Goal: Information Seeking & Learning: Learn about a topic

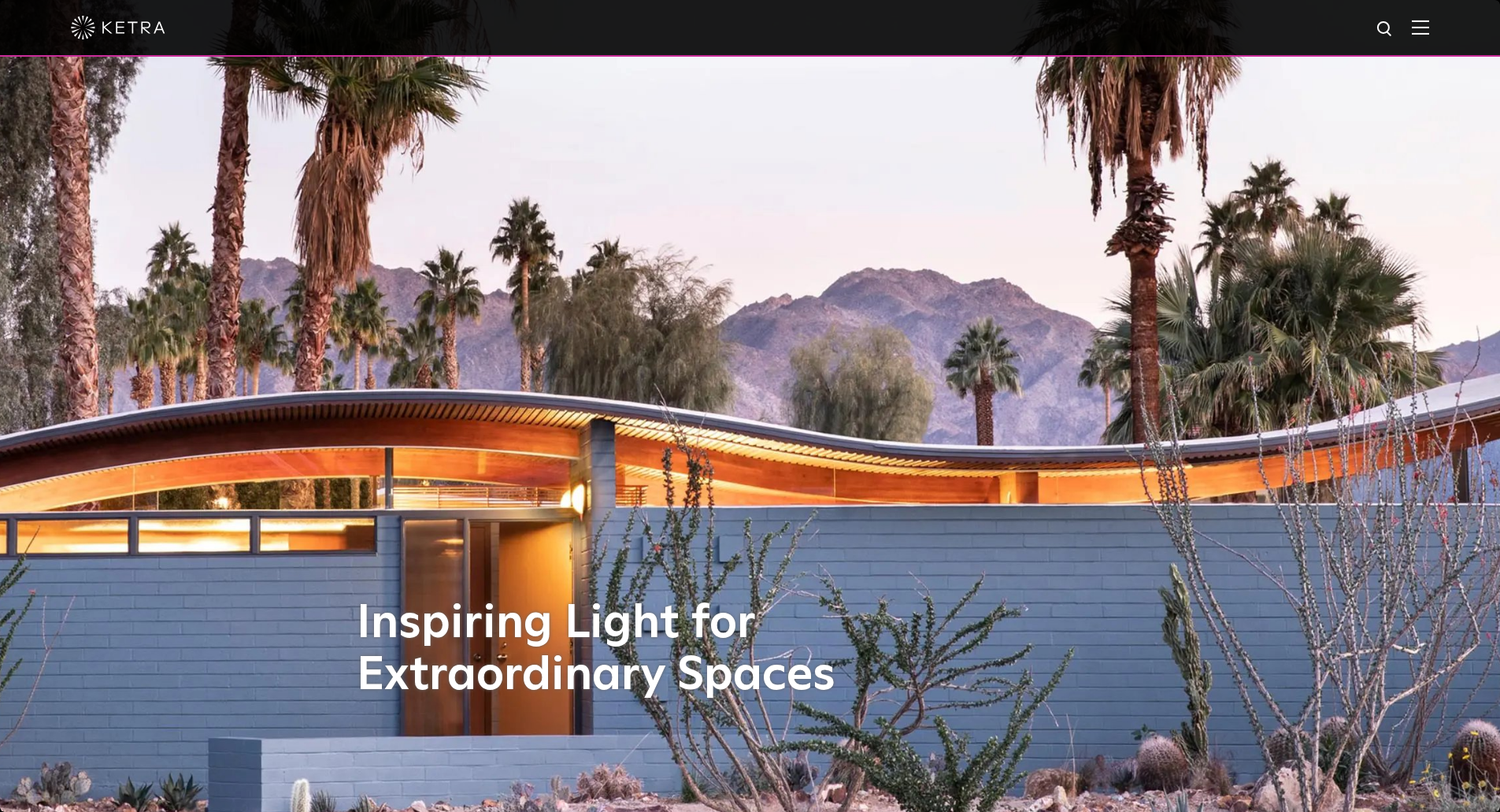
click at [1429, 32] on img at bounding box center [1420, 27] width 17 height 15
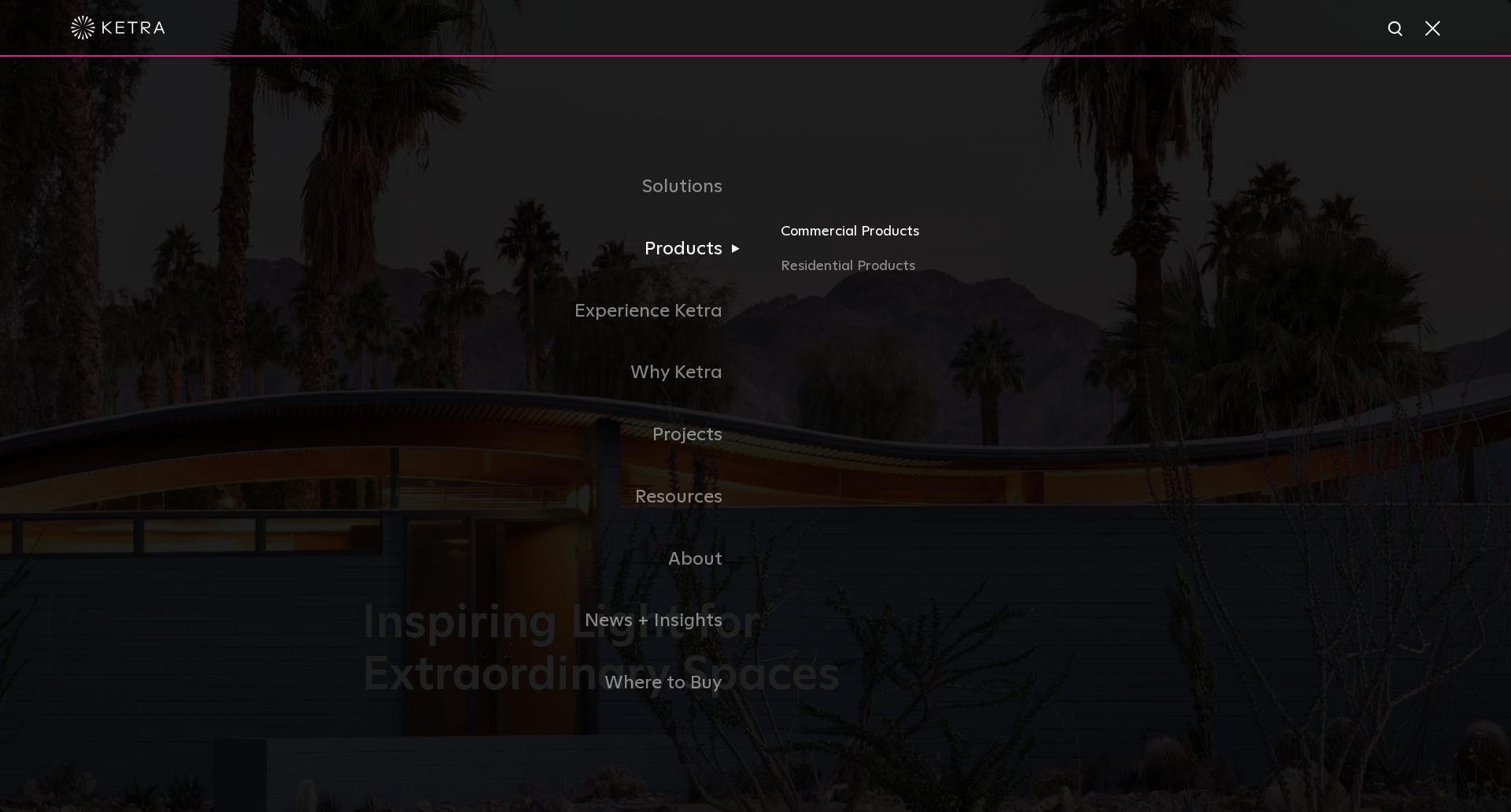
click at [809, 241] on link "Commercial Products" at bounding box center [964, 237] width 368 height 35
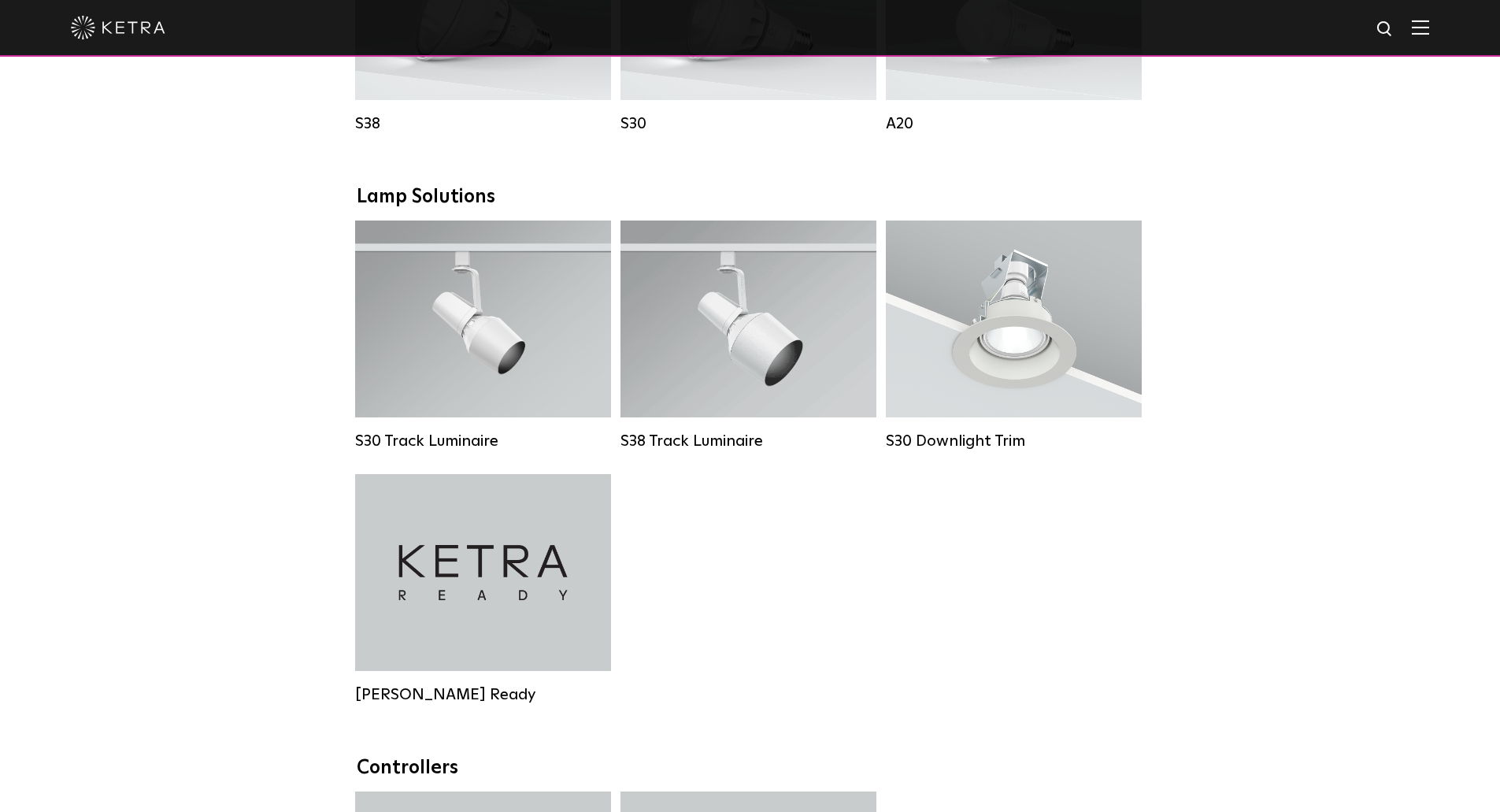
scroll to position [1334, 0]
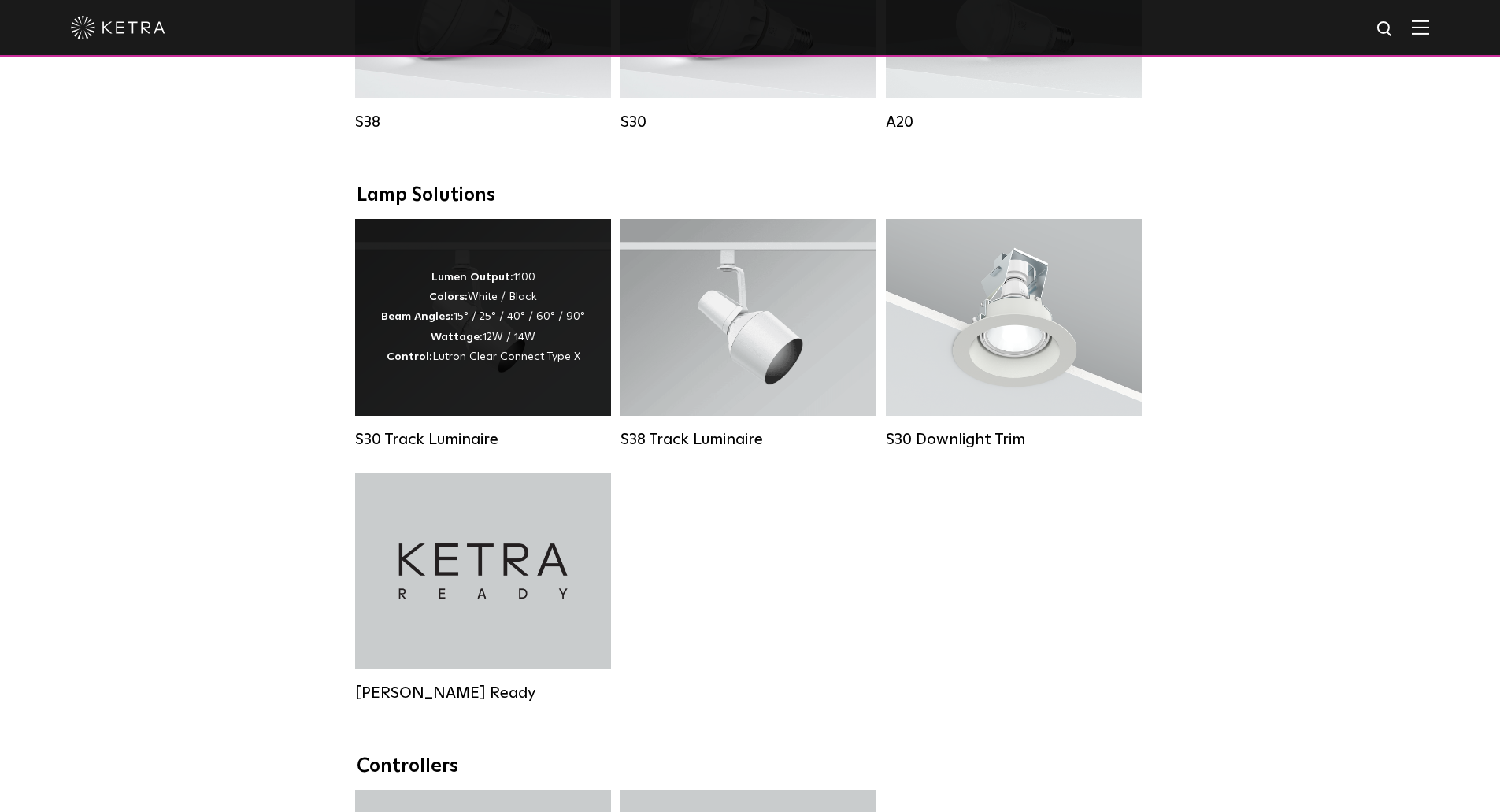
click at [440, 342] on strong "Wattage:" at bounding box center [456, 336] width 52 height 11
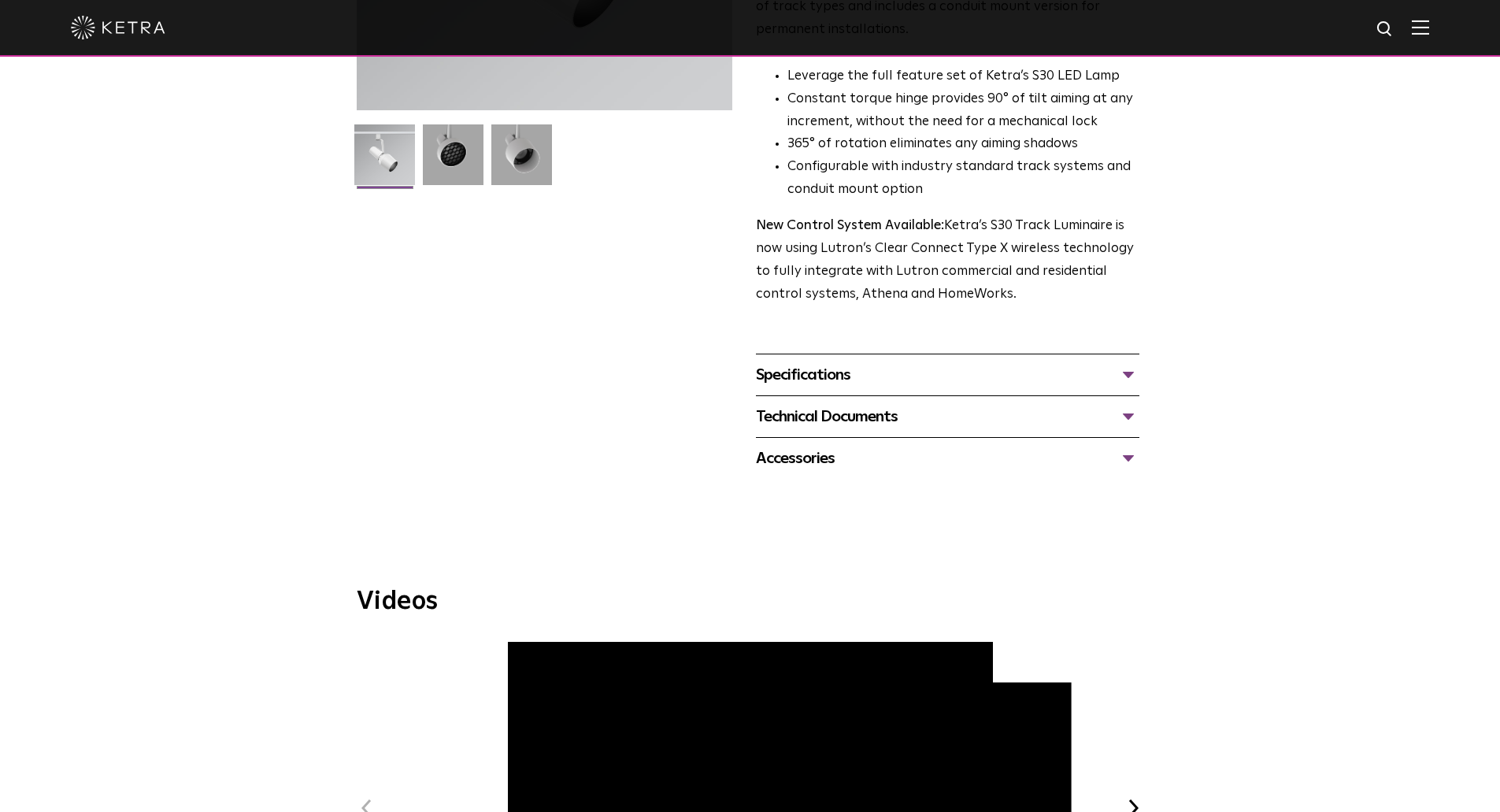
scroll to position [381, 0]
click at [1042, 405] on div "Technical Documents" at bounding box center [947, 415] width 383 height 26
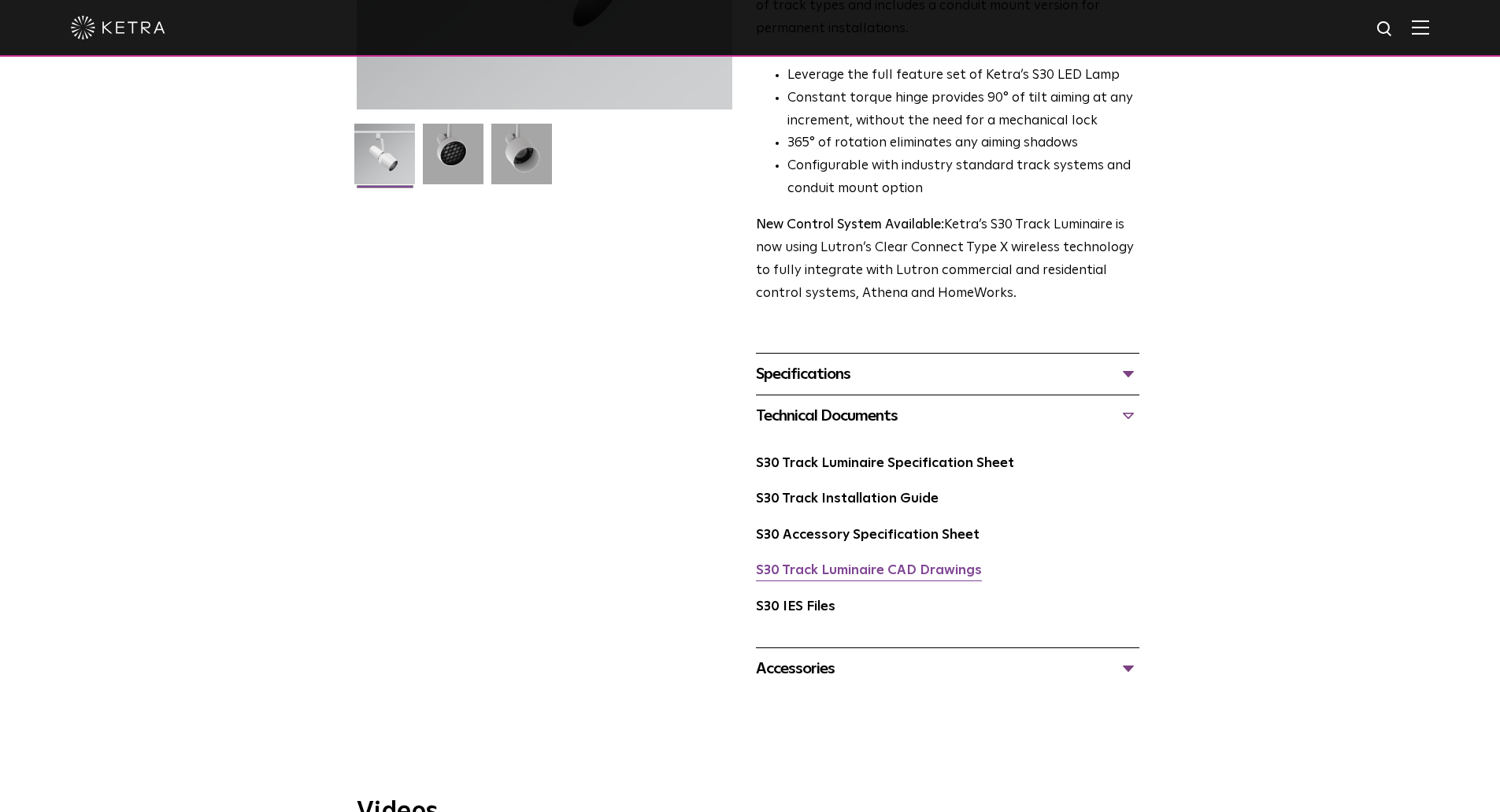
click at [848, 564] on link "S30 Track Luminaire CAD Drawings" at bounding box center [869, 570] width 226 height 13
click at [877, 523] on div "S30 Accessory Specification Sheet" at bounding box center [947, 542] width 383 height 36
click at [877, 528] on link "S30 Accessory Specification Sheet" at bounding box center [868, 535] width 223 height 13
click at [822, 457] on link "S30 Track Luminaire Specification Sheet" at bounding box center [885, 463] width 258 height 13
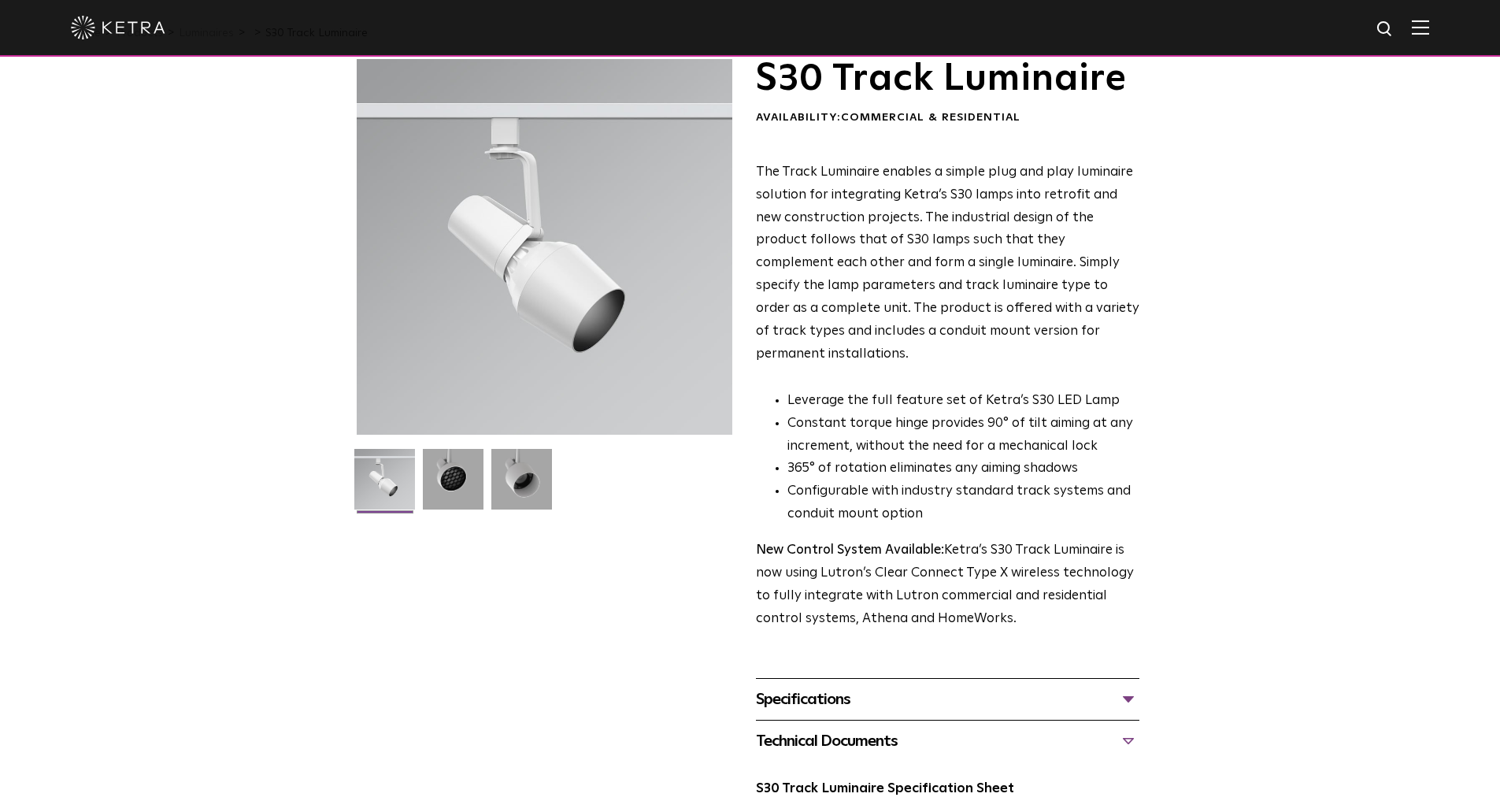
scroll to position [0, 0]
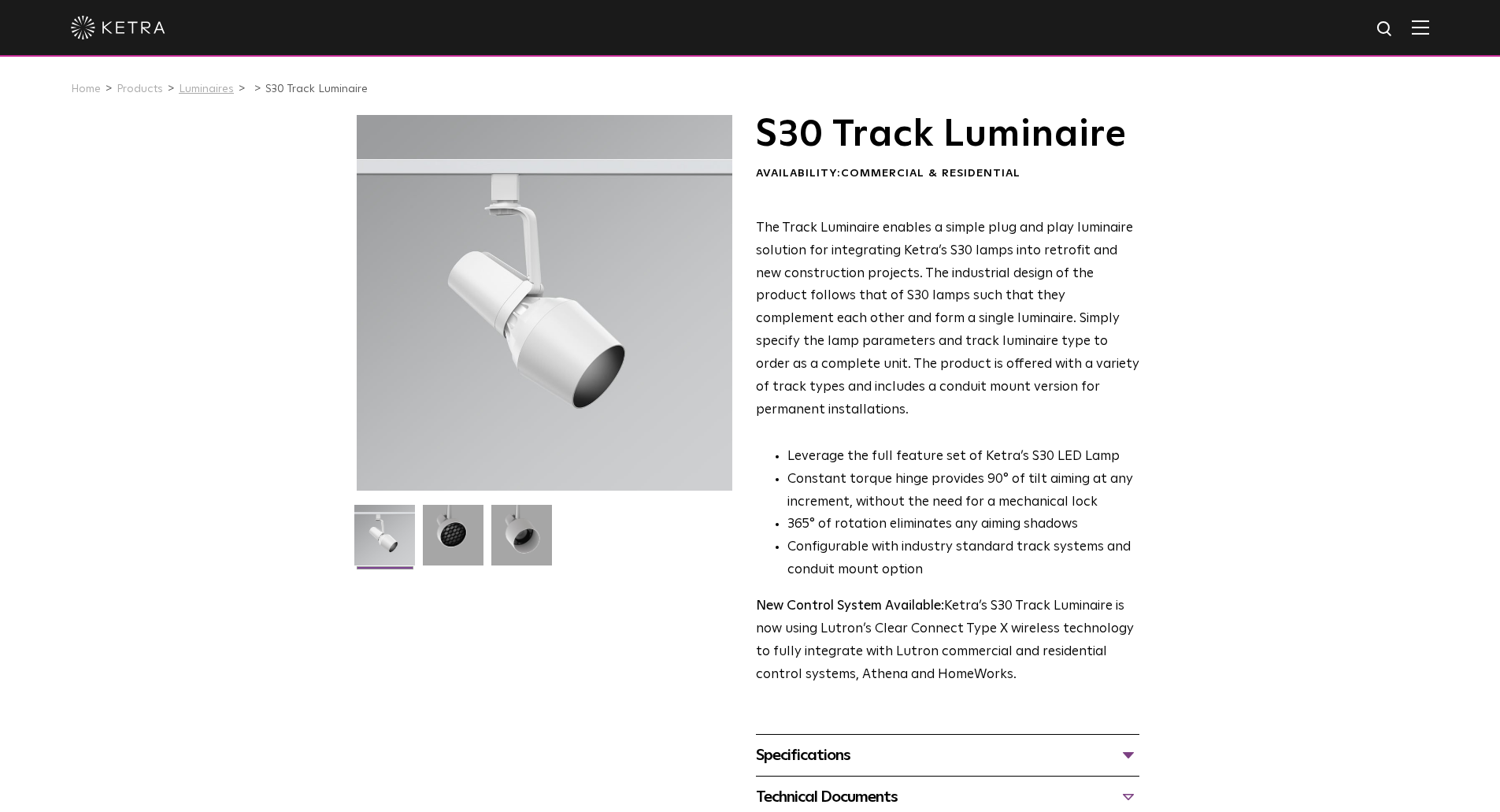
click at [196, 90] on link "Luminaires" at bounding box center [206, 88] width 55 height 11
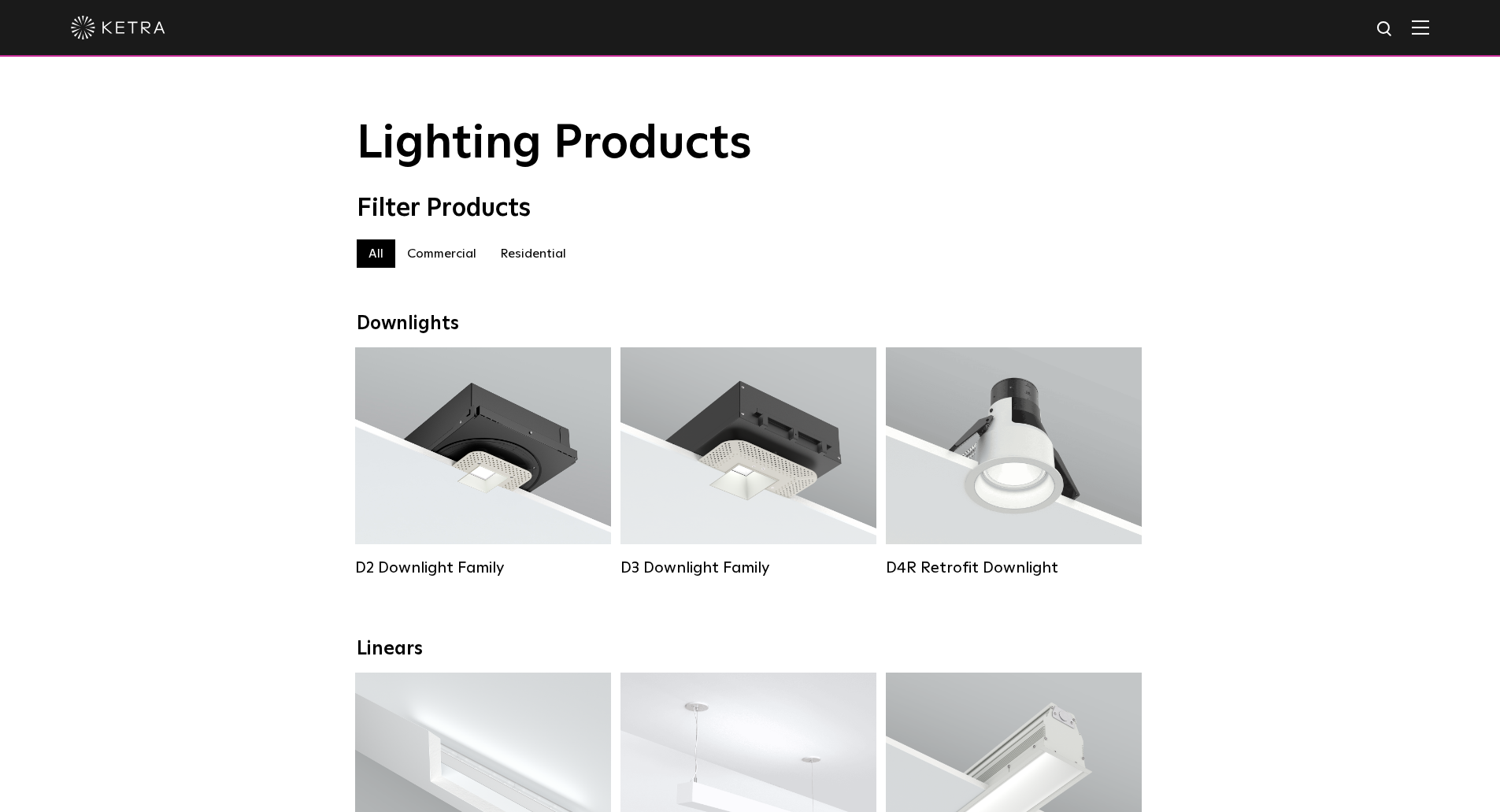
click at [453, 264] on label "Commercial" at bounding box center [441, 253] width 93 height 28
click at [1426, 31] on img at bounding box center [1420, 27] width 17 height 15
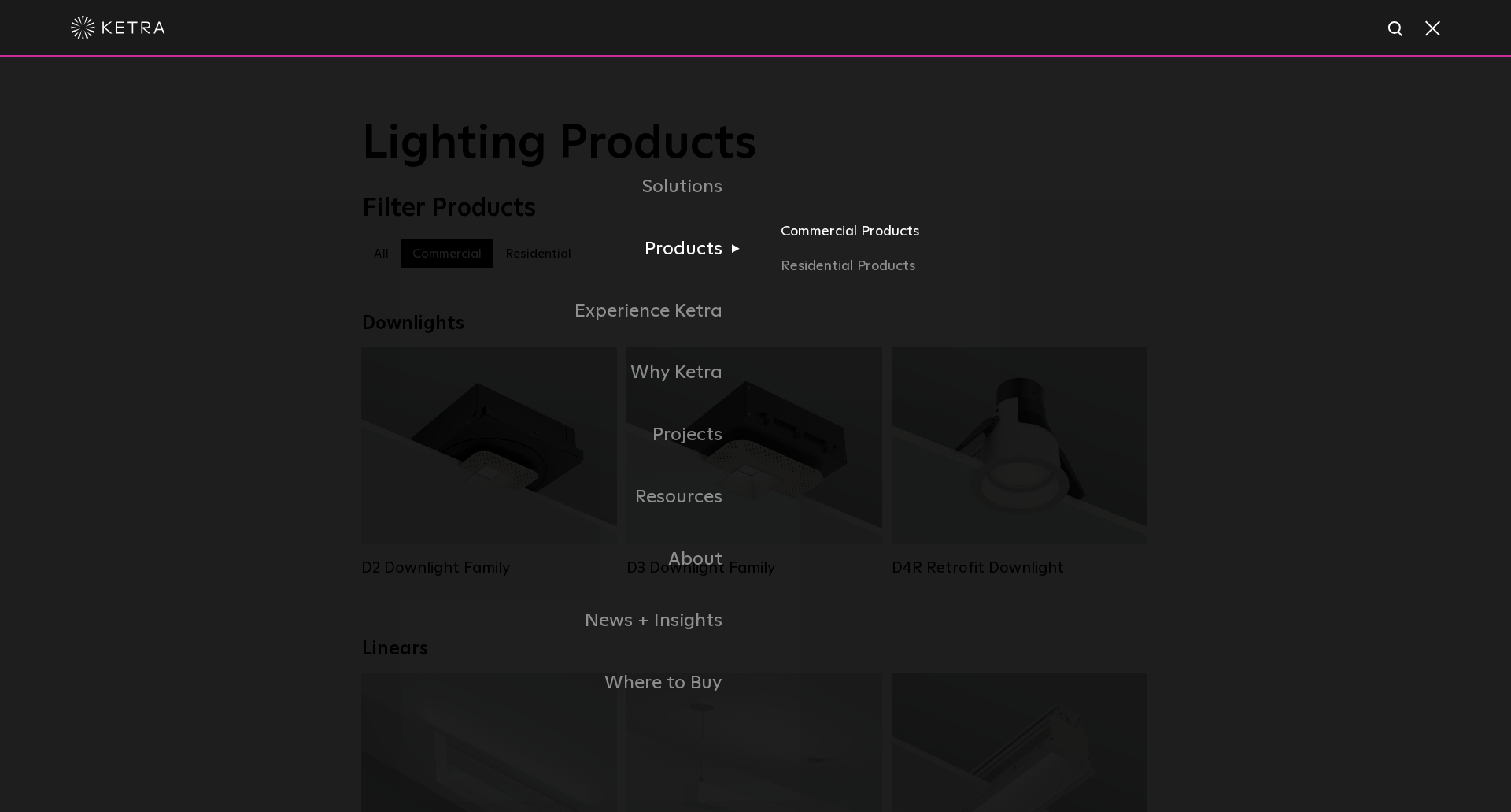
click at [800, 234] on link "Commercial Products" at bounding box center [964, 237] width 368 height 35
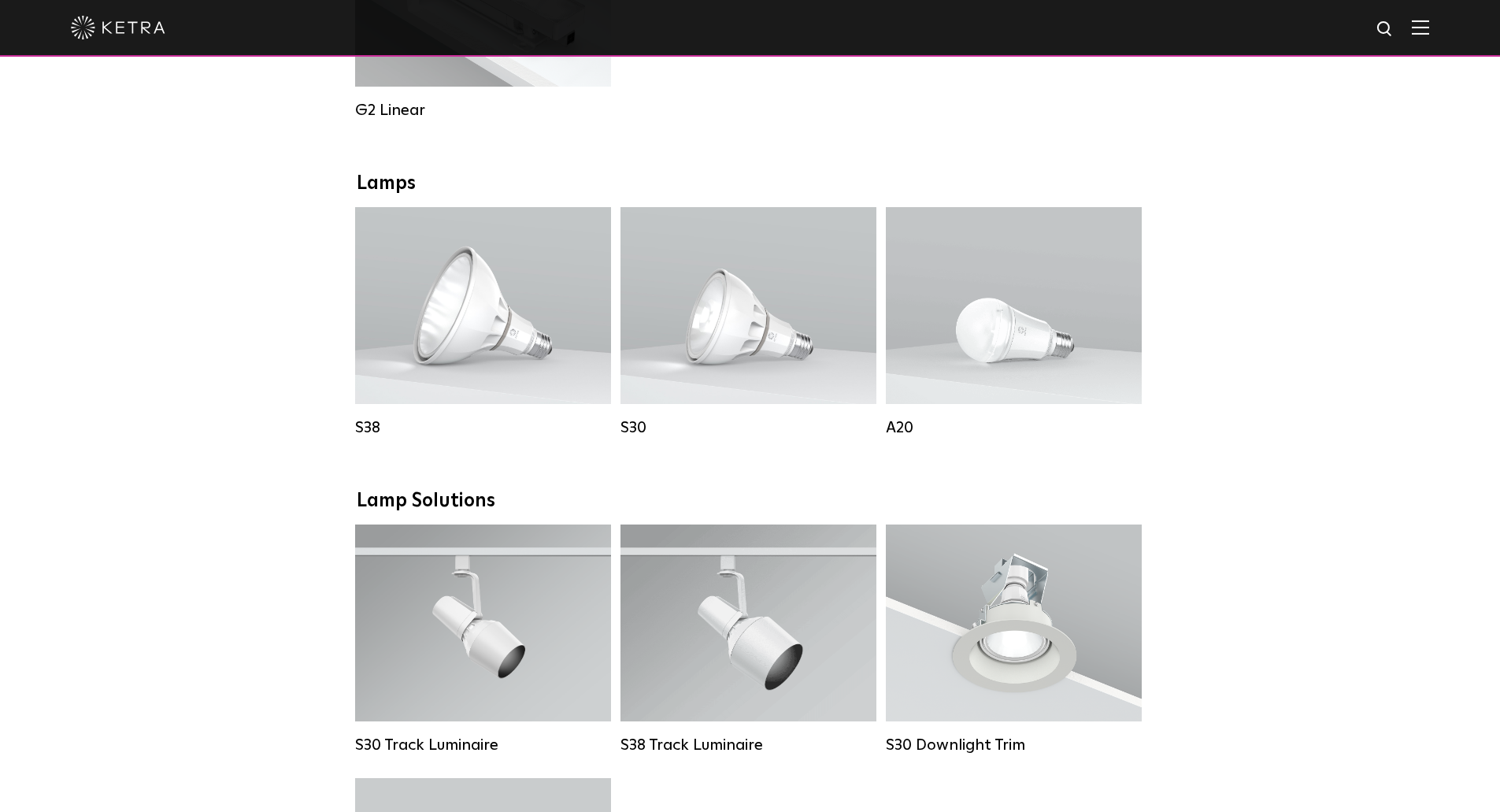
scroll to position [1033, 0]
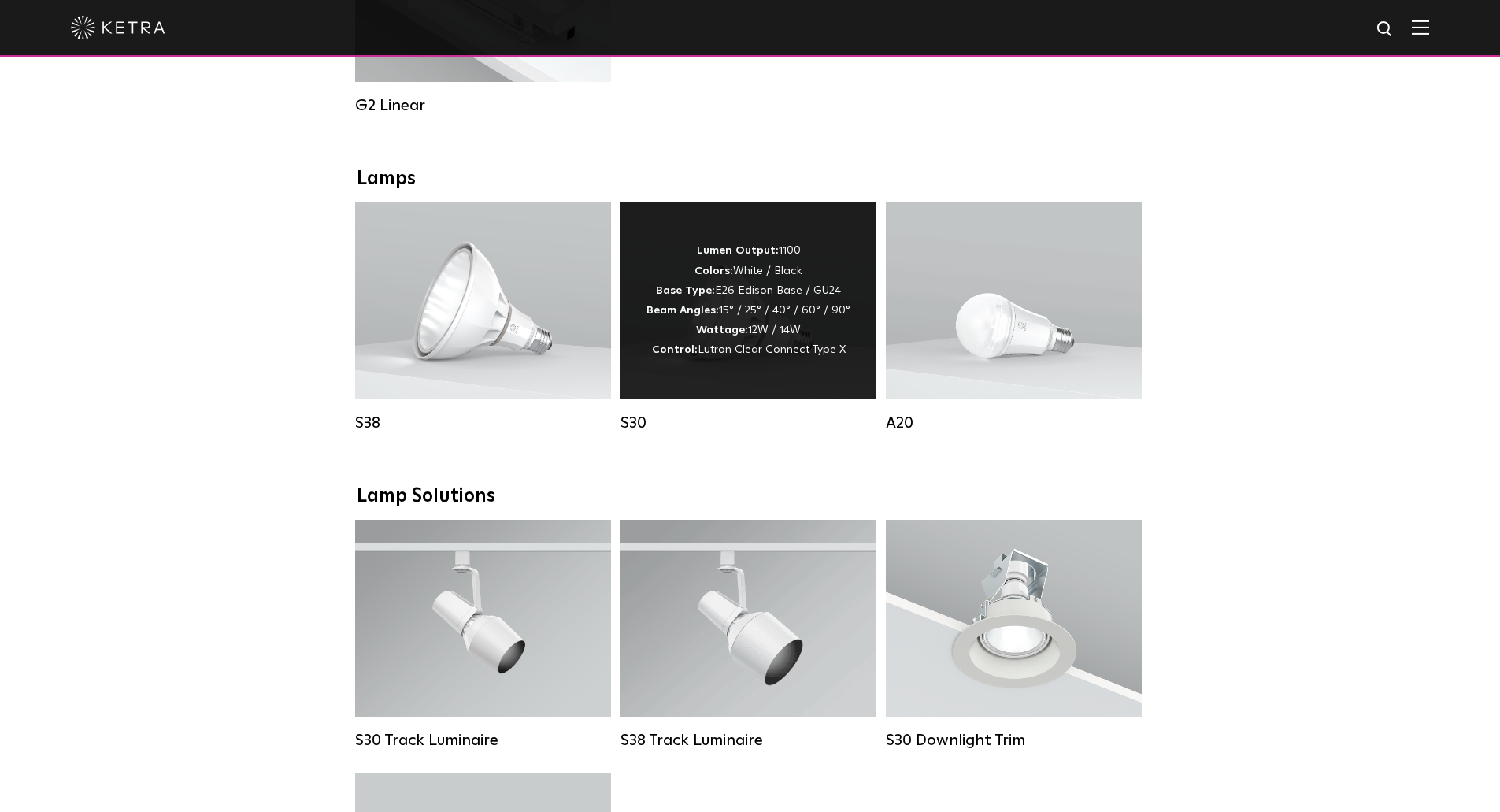
click at [760, 292] on div "Lumen Output: 1100 Colors: White / Black Base Type: E26 Edison Base / GU24 Beam…" at bounding box center [748, 300] width 204 height 119
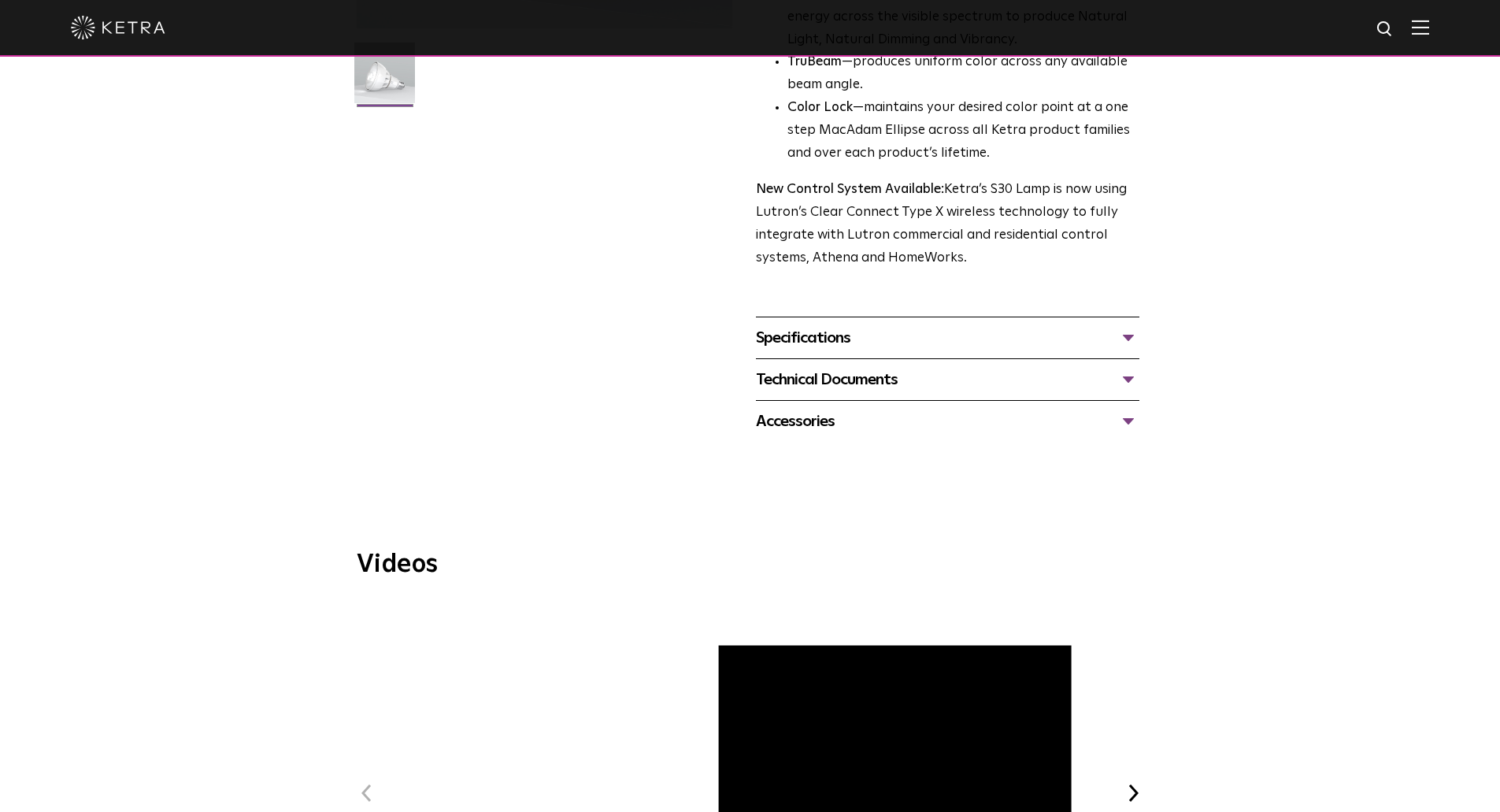
scroll to position [464, 0]
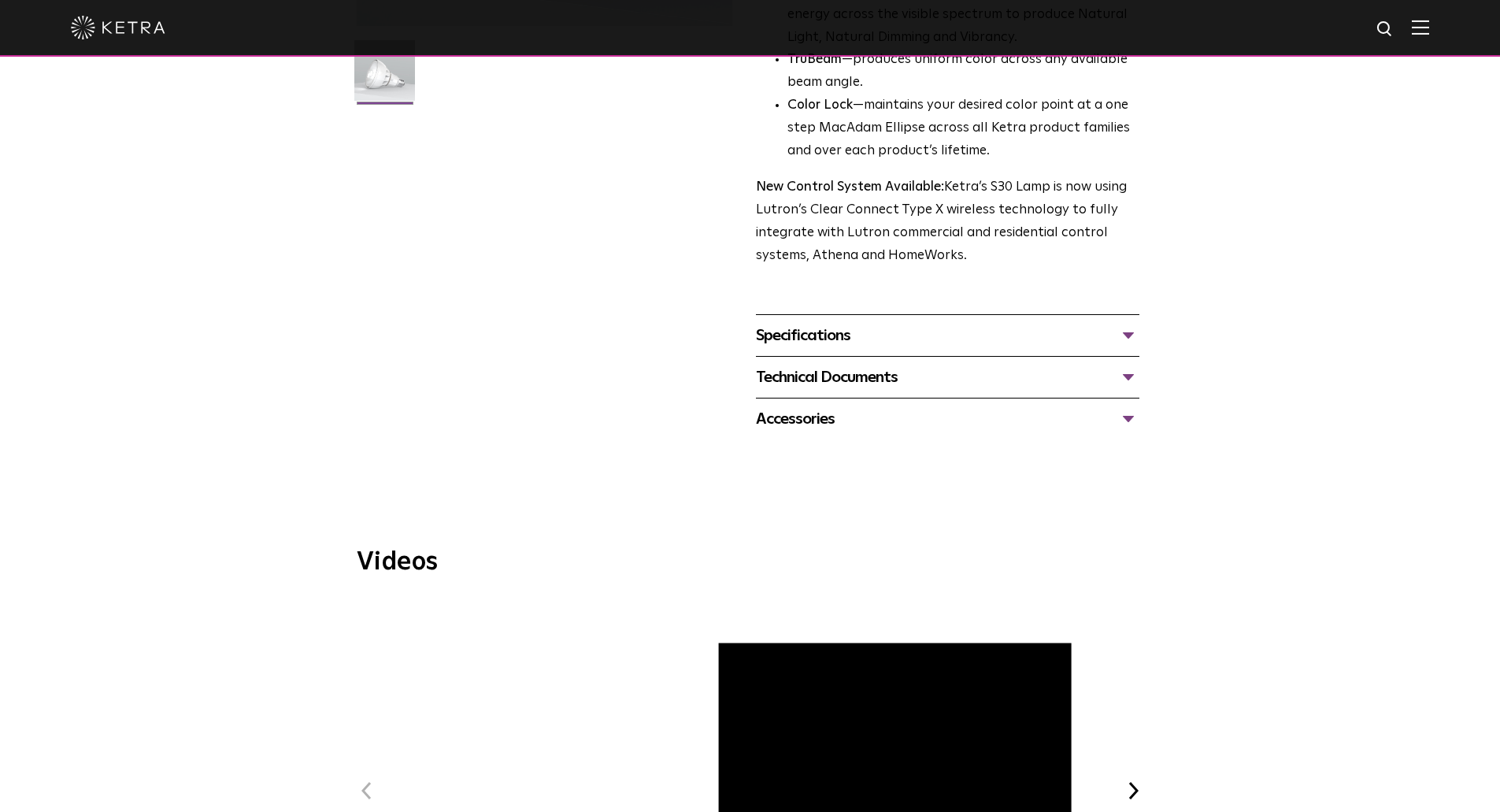
click at [1099, 344] on div "Specifications" at bounding box center [947, 336] width 383 height 26
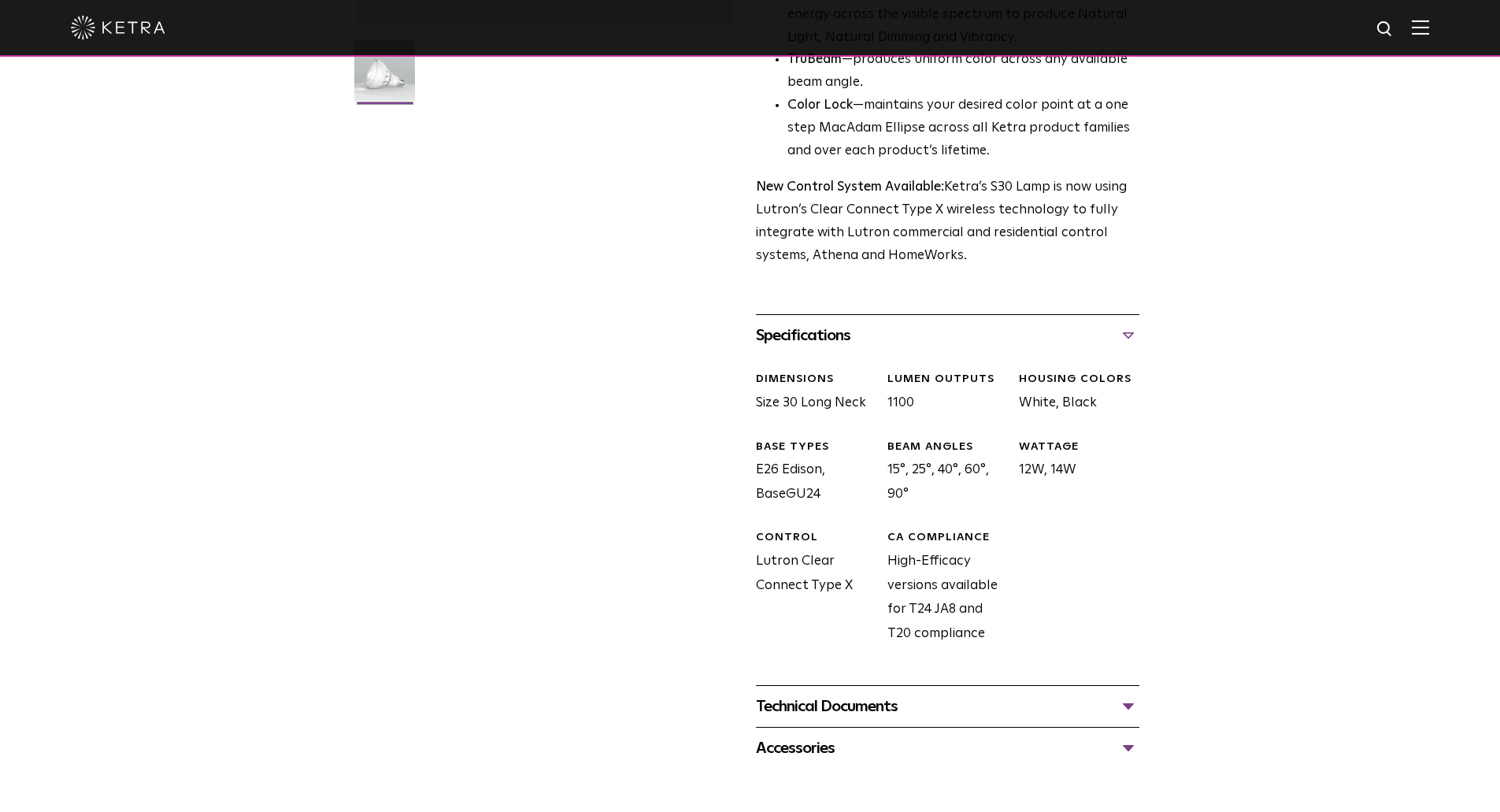
click at [1004, 705] on div "Technical Documents" at bounding box center [947, 706] width 383 height 26
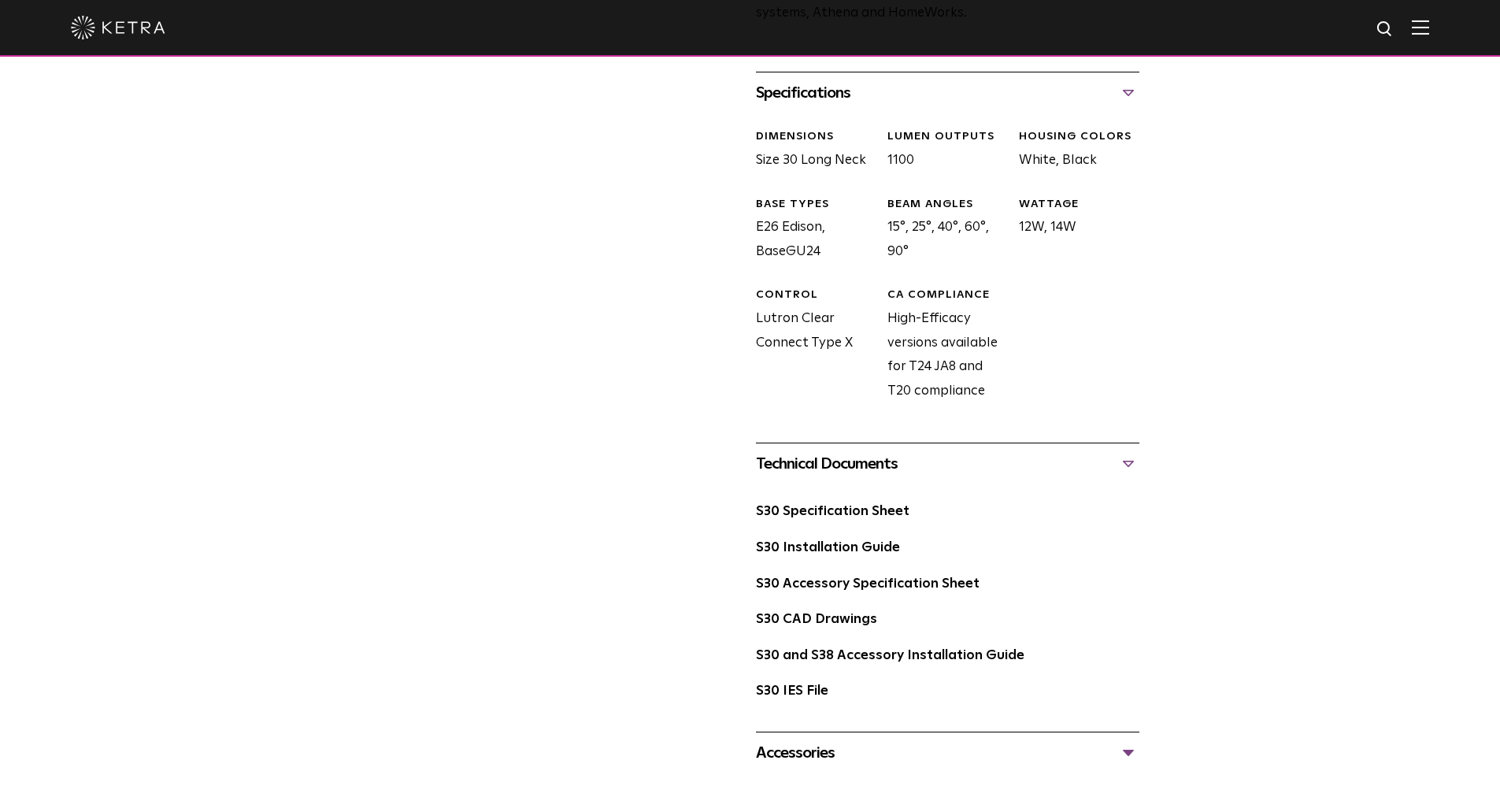
scroll to position [707, 0]
click at [928, 585] on link "S30 Accessory Specification Sheet" at bounding box center [868, 583] width 223 height 13
